Goal: Task Accomplishment & Management: Complete application form

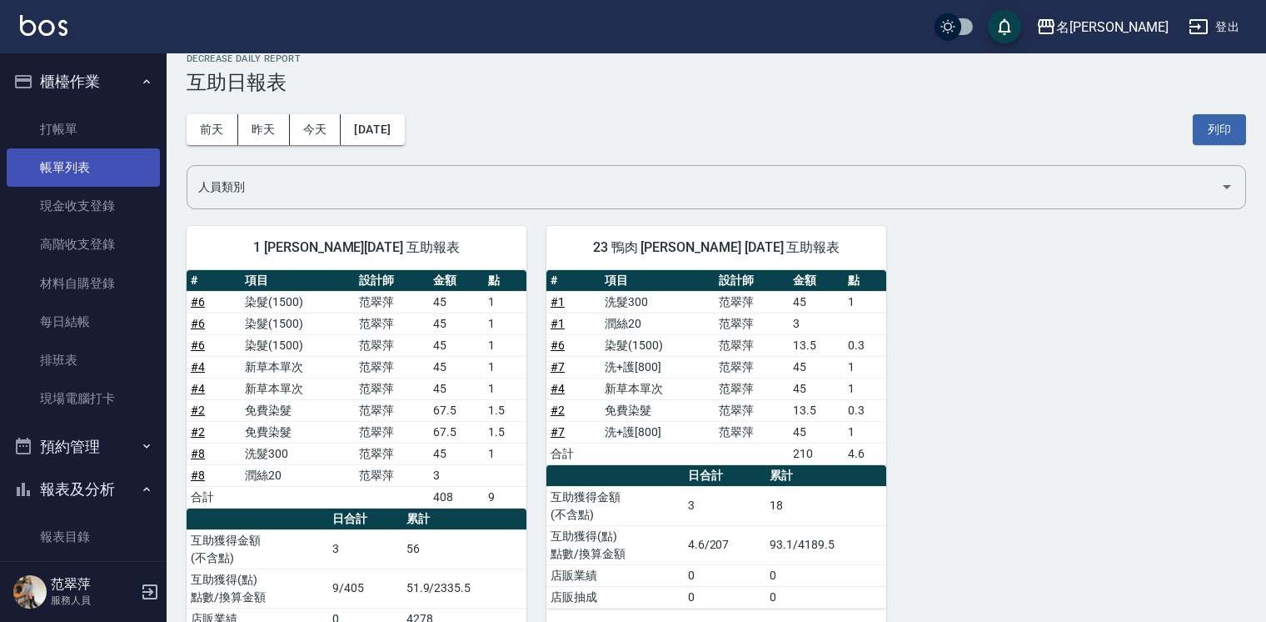
click at [43, 151] on link "帳單列表" at bounding box center [83, 167] width 153 height 38
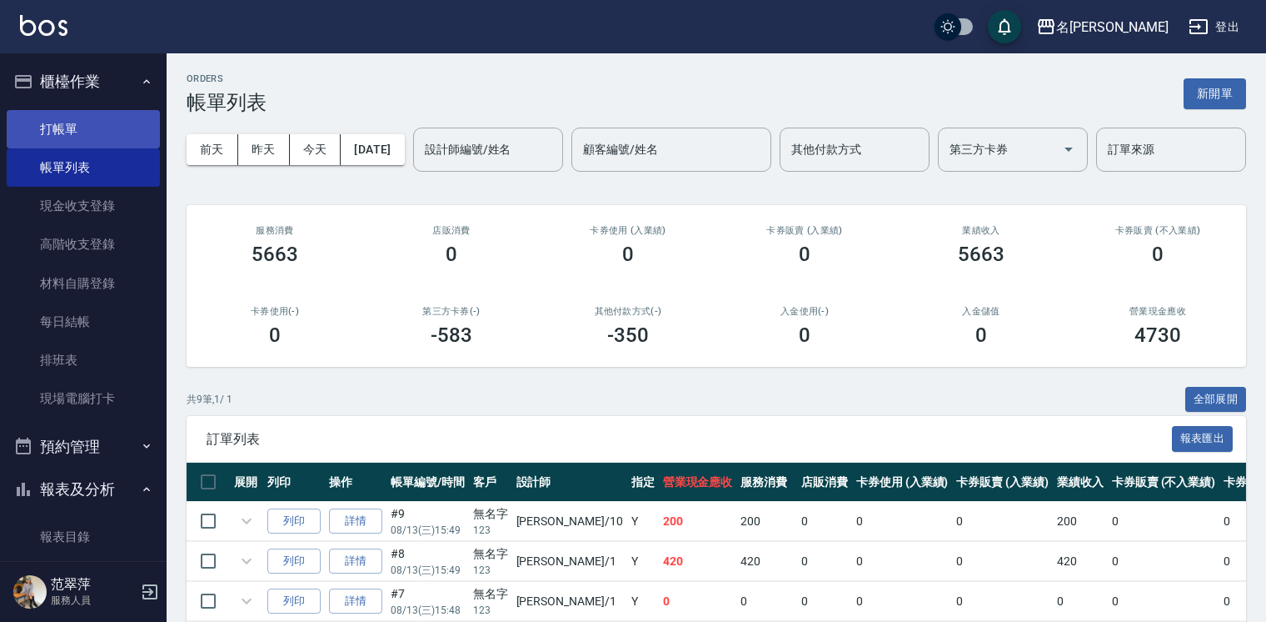
click at [40, 130] on link "打帳單" at bounding box center [83, 129] width 153 height 38
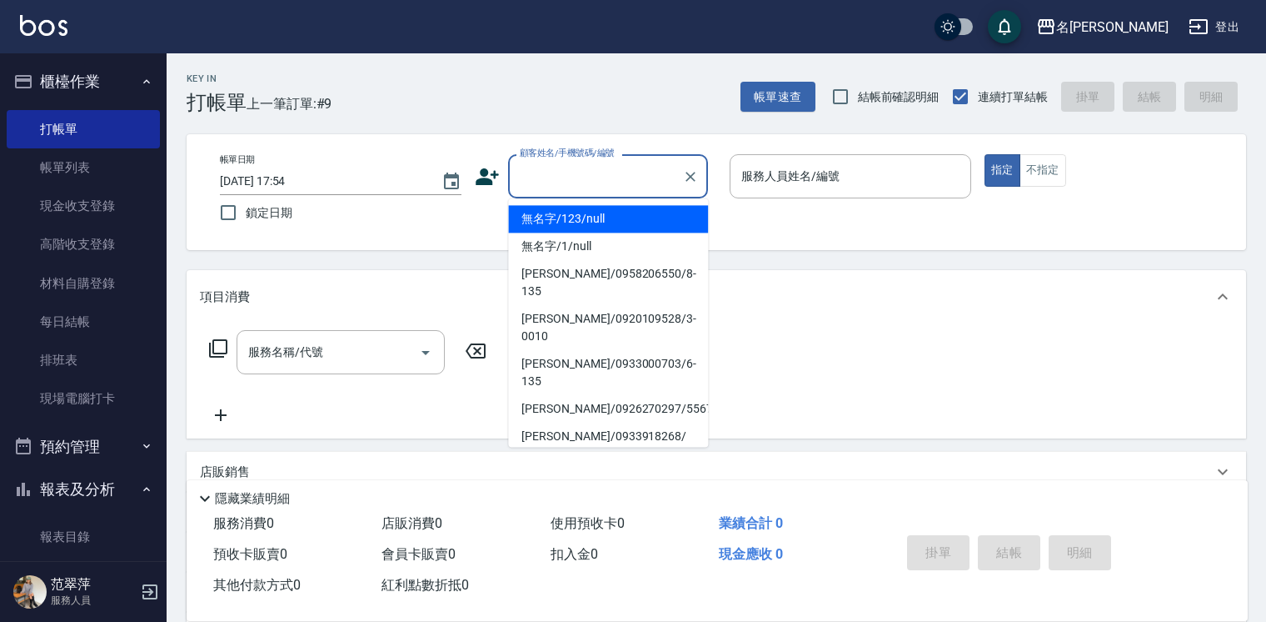
click at [573, 174] on input "顧客姓名/手機號碼/編號" at bounding box center [596, 176] width 160 height 29
click at [586, 222] on li "無名字/123/null" at bounding box center [608, 218] width 200 height 27
type input "無名字/123/null"
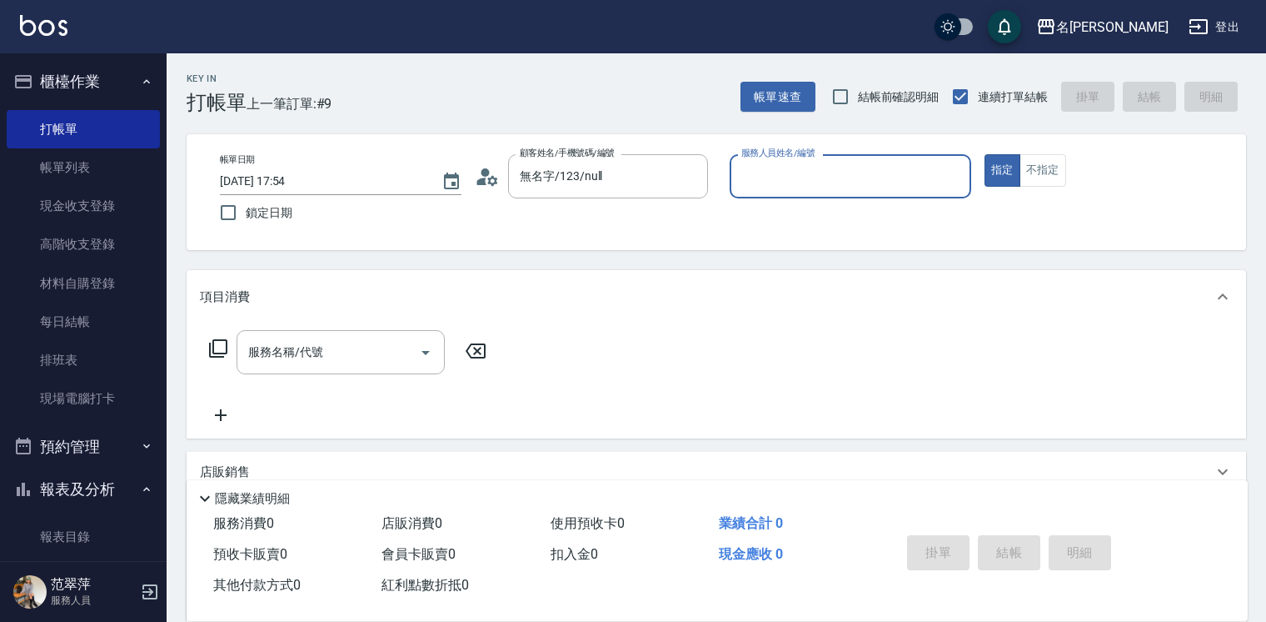
click at [753, 187] on input "服務人員姓名/編號" at bounding box center [850, 176] width 227 height 29
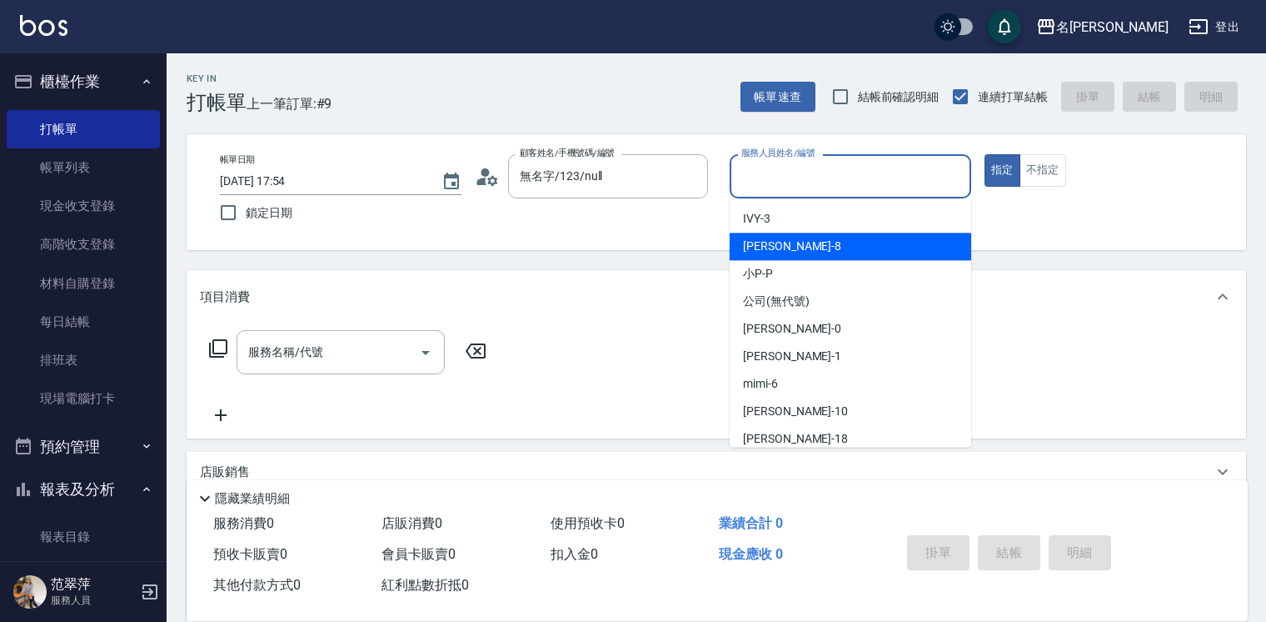
click at [783, 248] on div "曉容 -8" at bounding box center [851, 245] width 242 height 27
type input "曉容-8"
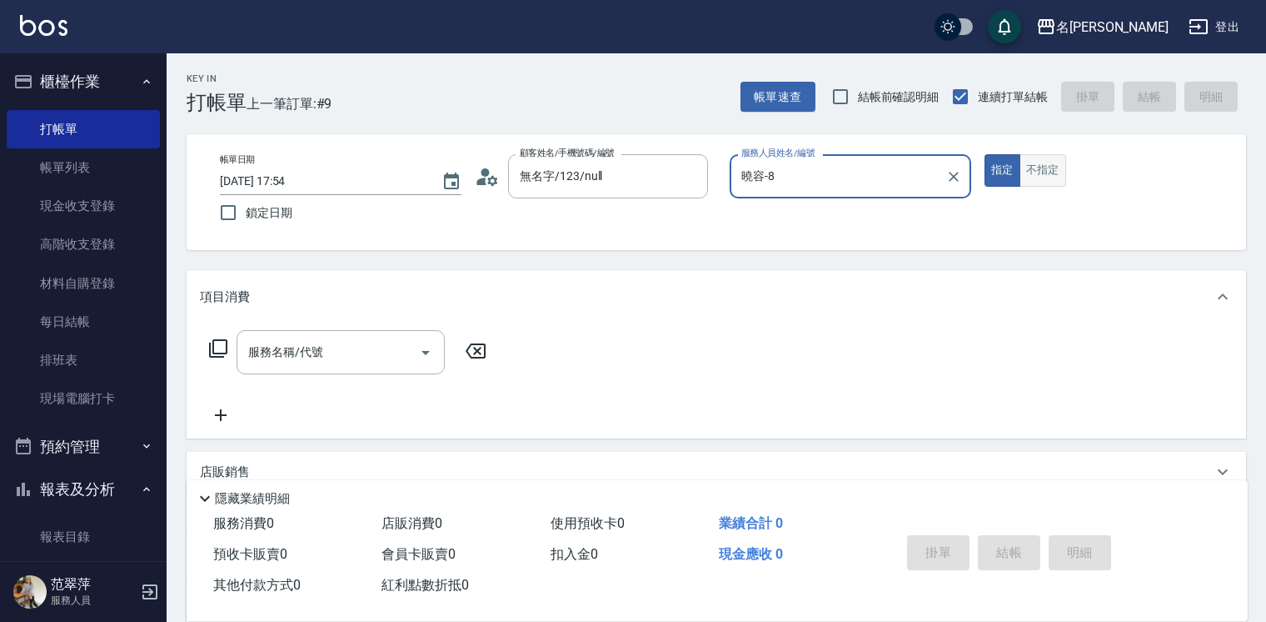
click at [1036, 182] on button "不指定" at bounding box center [1043, 170] width 47 height 32
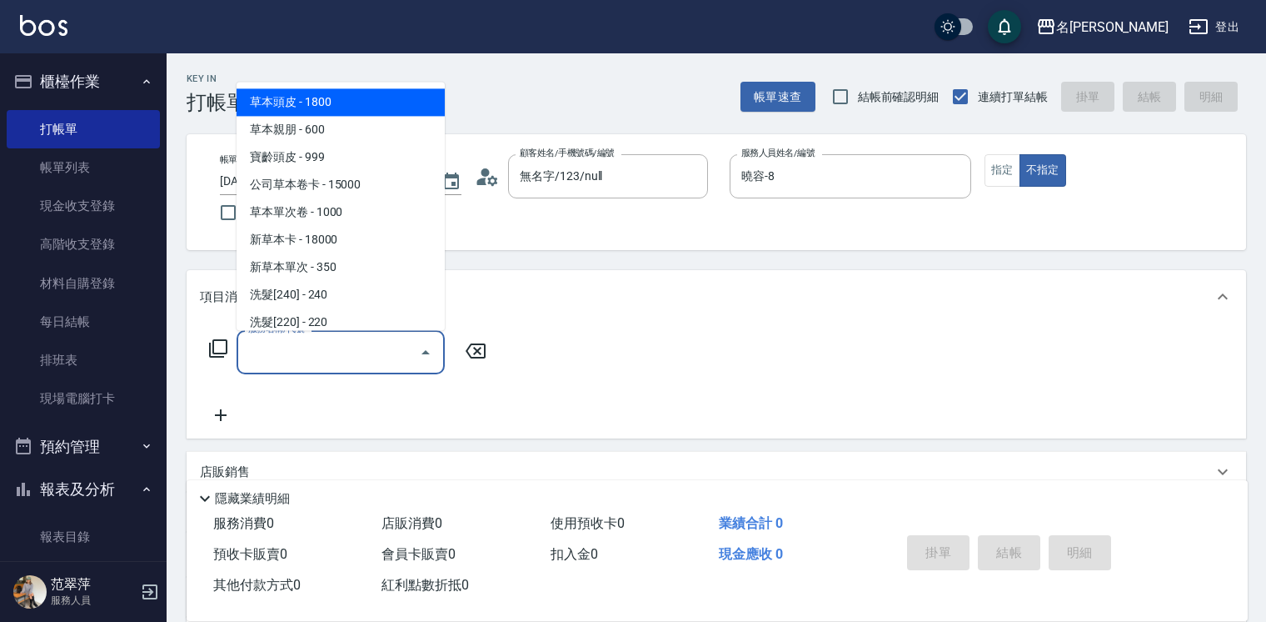
click at [372, 349] on input "服務名稱/代號" at bounding box center [328, 351] width 168 height 29
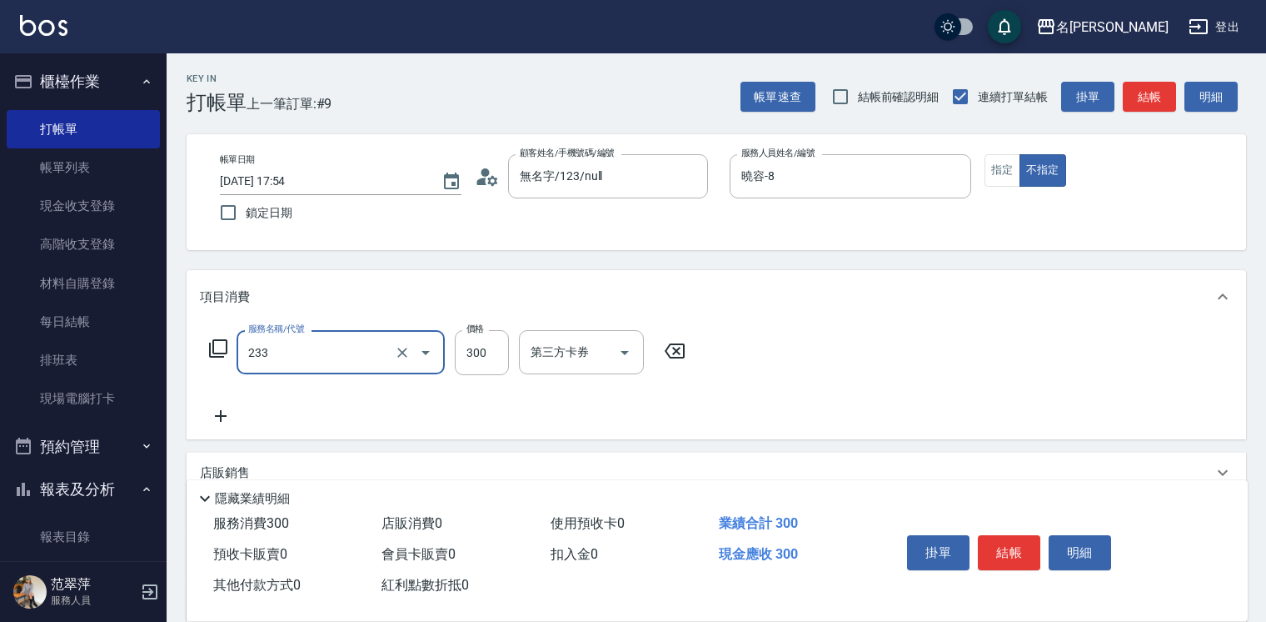
type input "洗髮300(233)"
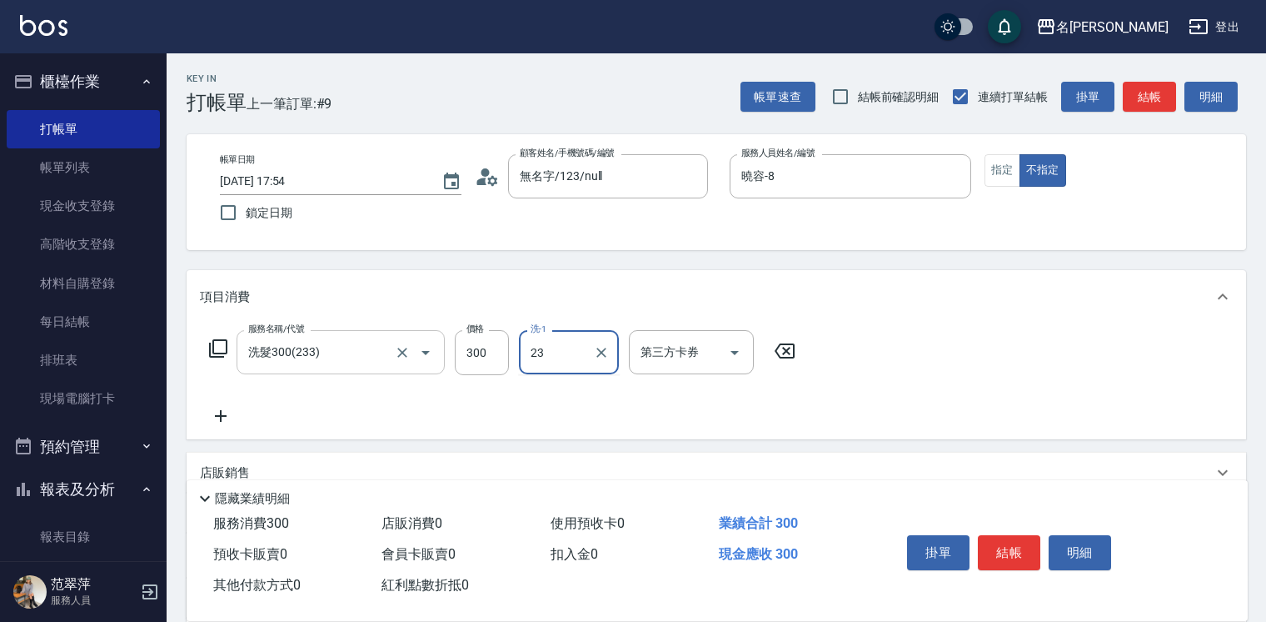
type input "鴨肉-23"
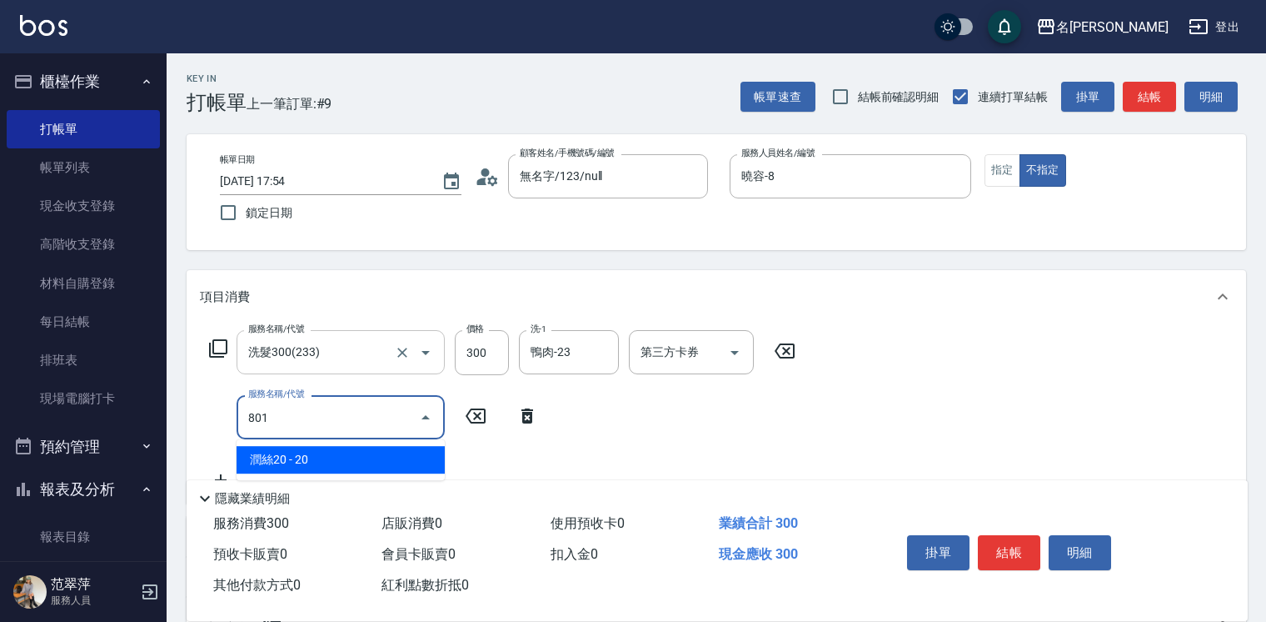
type input "潤絲20(801)"
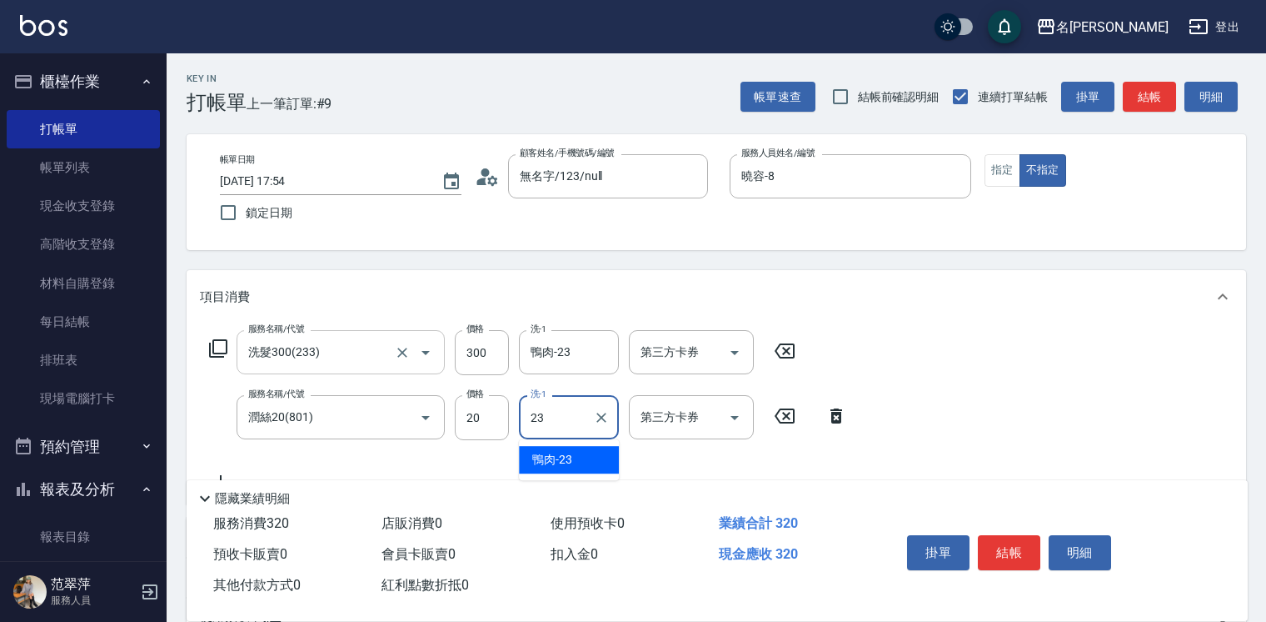
type input "鴨肉-23"
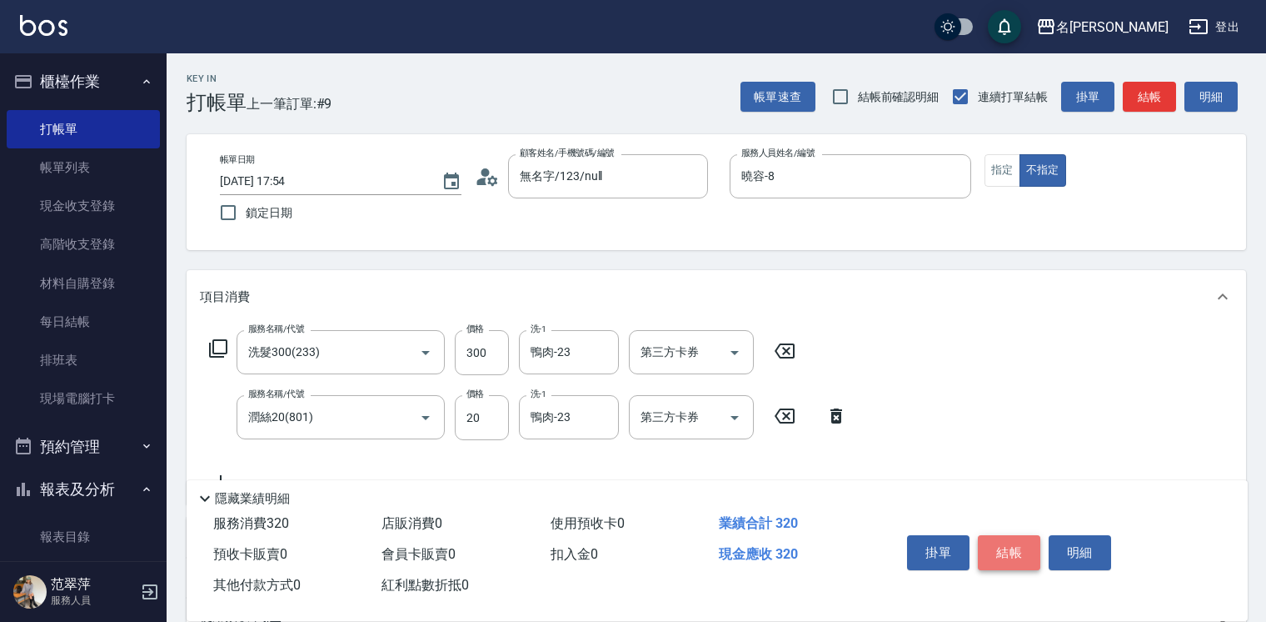
click at [1011, 546] on button "結帳" at bounding box center [1009, 552] width 62 height 35
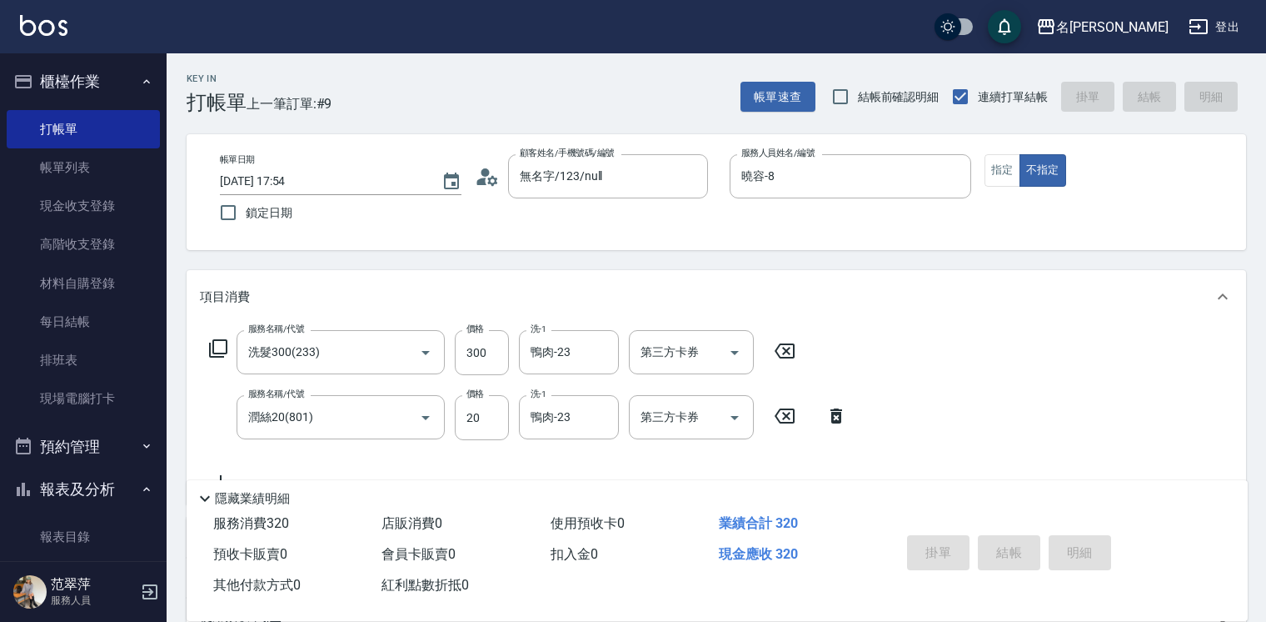
type input "[DATE] 17:55"
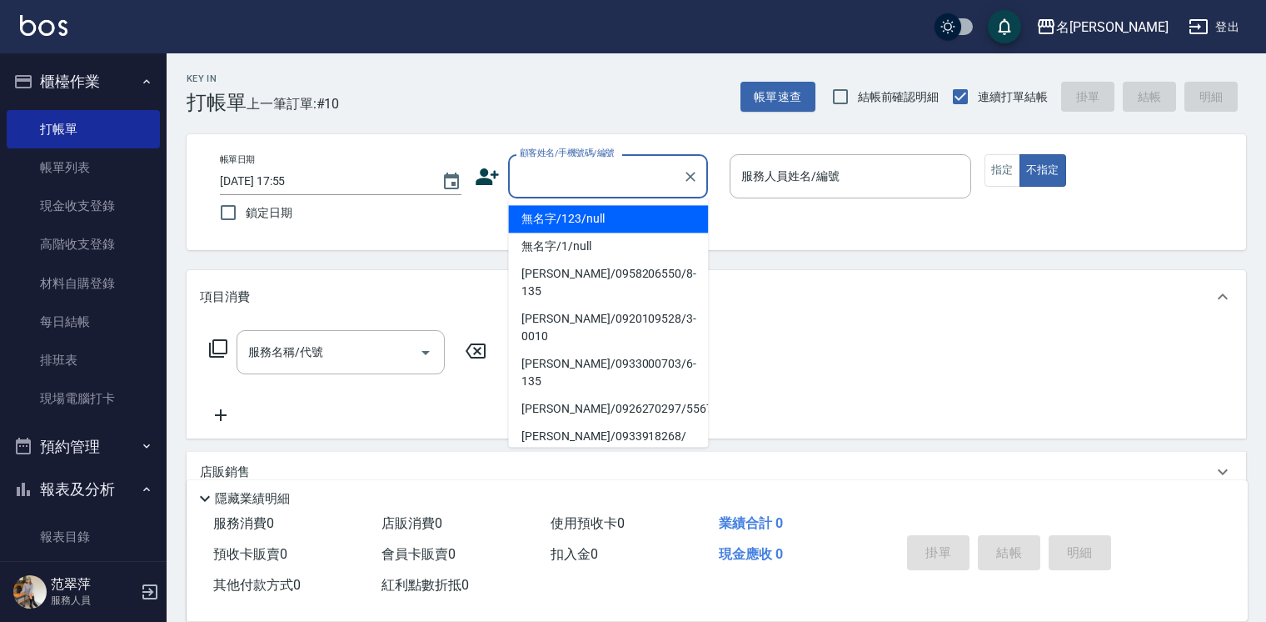
click at [548, 175] on input "顧客姓名/手機號碼/編號" at bounding box center [596, 176] width 160 height 29
click at [567, 213] on li "無名字/123/null" at bounding box center [608, 218] width 200 height 27
type input "無名字/123/null"
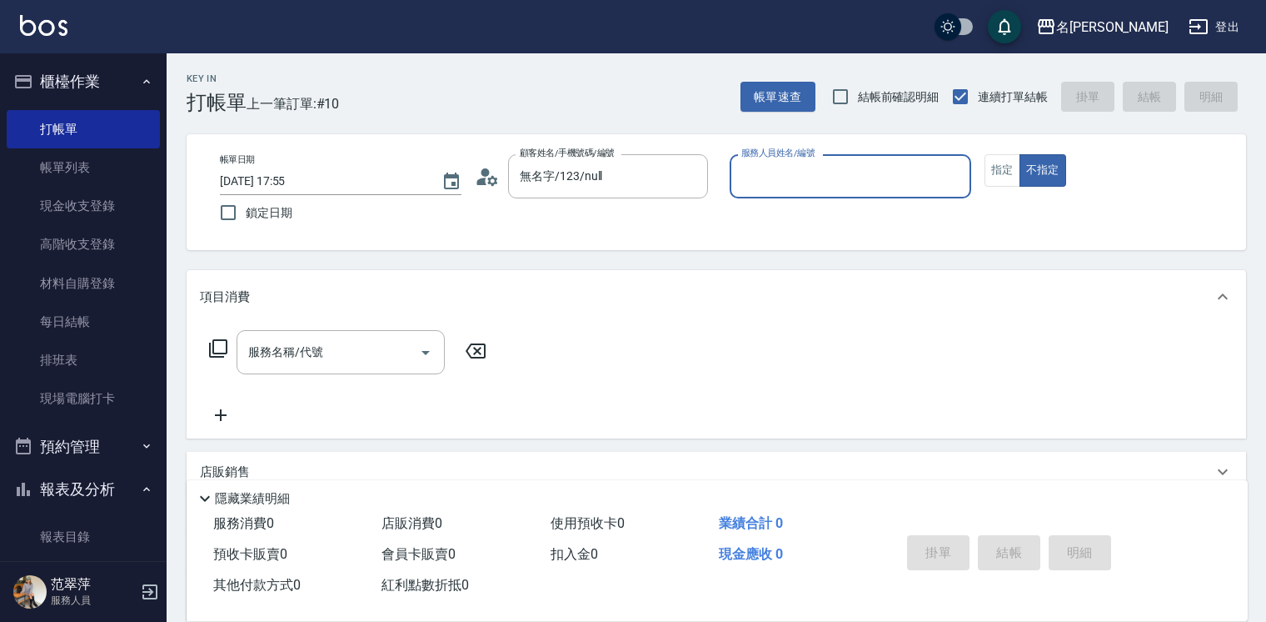
click at [787, 181] on input "服務人員姓名/編號" at bounding box center [850, 176] width 227 height 29
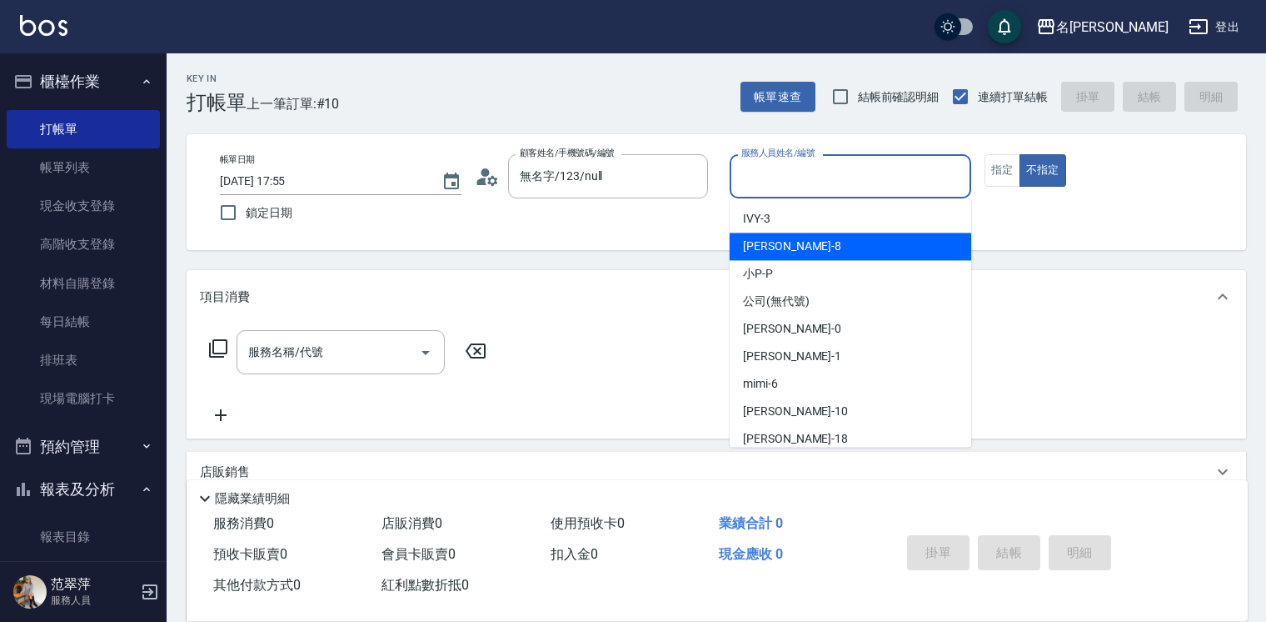
click at [809, 233] on div "曉容 -8" at bounding box center [851, 245] width 242 height 27
type input "曉容-8"
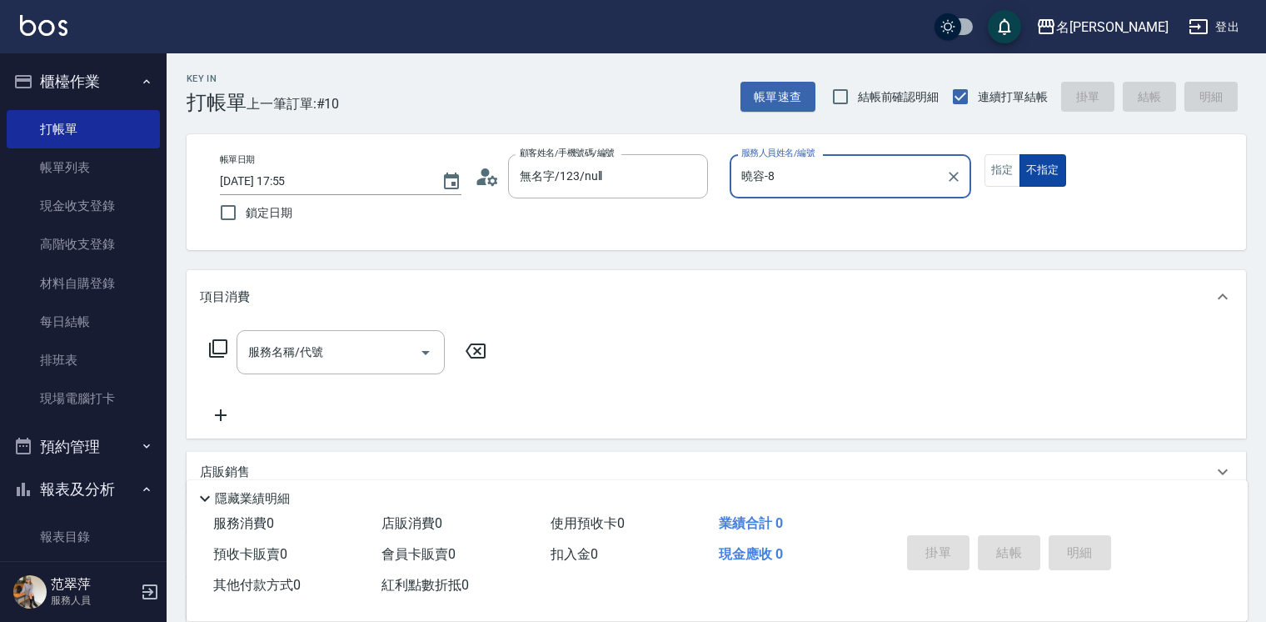
click at [1036, 162] on button "不指定" at bounding box center [1043, 170] width 47 height 32
click at [357, 349] on input "服務名稱/代號" at bounding box center [328, 351] width 168 height 29
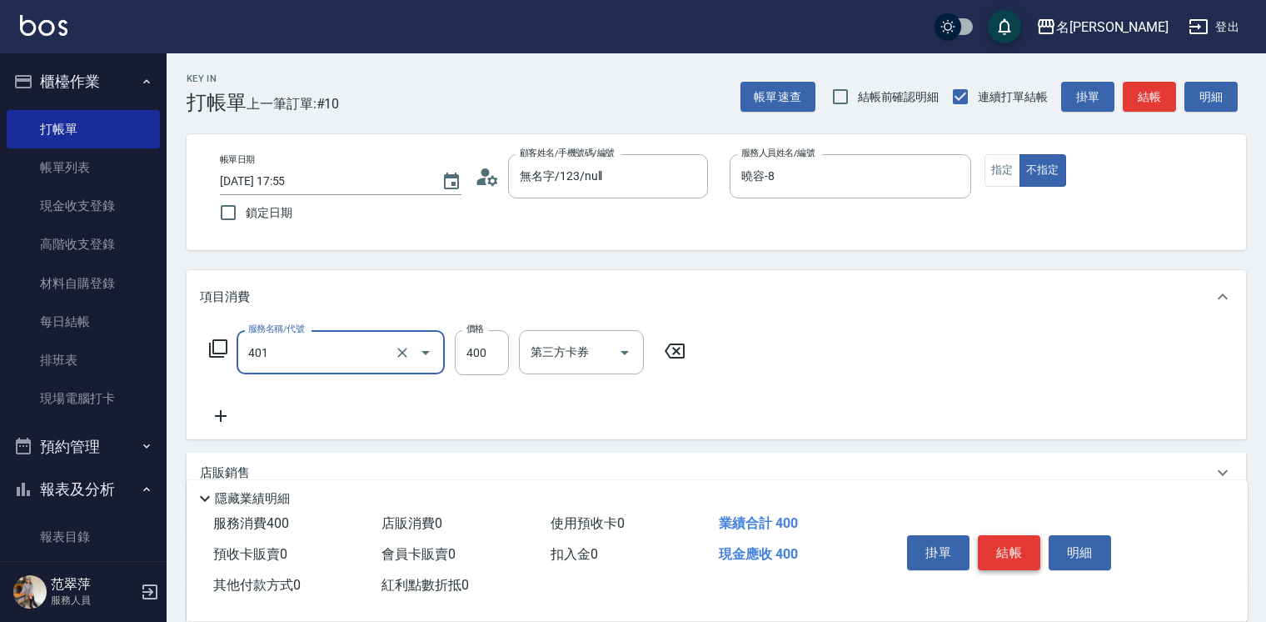
type input "剪髮(400)(401)"
click at [1007, 546] on button "結帳" at bounding box center [1009, 552] width 62 height 35
